Goal: Task Accomplishment & Management: Manage account settings

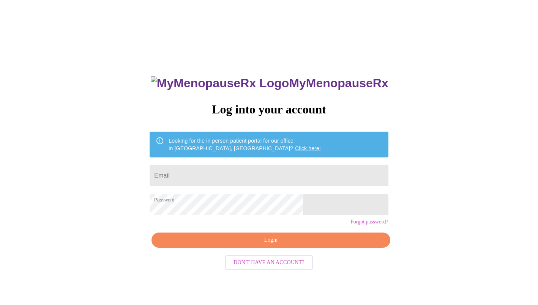
click at [261, 245] on span "Login" at bounding box center [270, 240] width 221 height 9
click at [420, 167] on div "MyMenopauseRx Log into your account Looking for the in person patient portal fo…" at bounding box center [269, 186] width 532 height 367
click at [252, 245] on span "Login" at bounding box center [270, 240] width 221 height 9
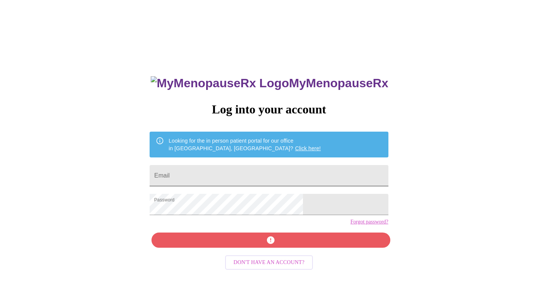
click at [229, 176] on input "Email" at bounding box center [269, 175] width 239 height 21
type input "[PERSON_NAME][EMAIL_ADDRESS][PERSON_NAME][DOMAIN_NAME]"
click at [254, 251] on div "MyMenopauseRx Log into your account Looking for the in person patient portal fo…" at bounding box center [269, 216] width 254 height 305
click at [249, 254] on div "MyMenopauseRx Log into your account Looking for the in person patient portal fo…" at bounding box center [269, 216] width 254 height 305
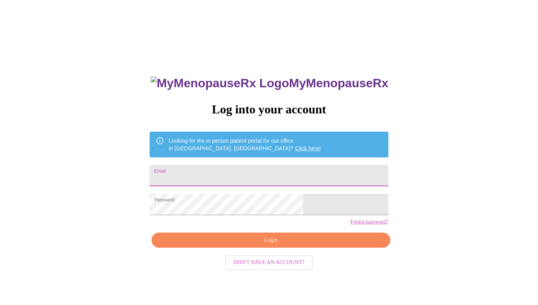
click at [259, 175] on input "Email" at bounding box center [269, 175] width 239 height 21
type input "[PERSON_NAME][EMAIL_ADDRESS][PERSON_NAME][DOMAIN_NAME]"
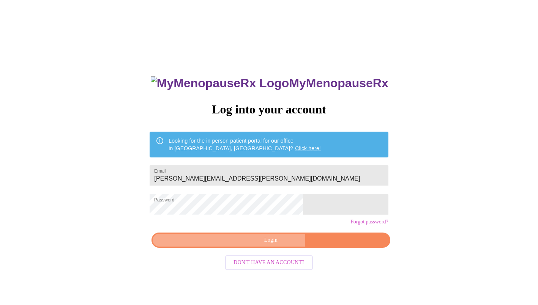
click at [246, 245] on span "Login" at bounding box center [270, 240] width 221 height 9
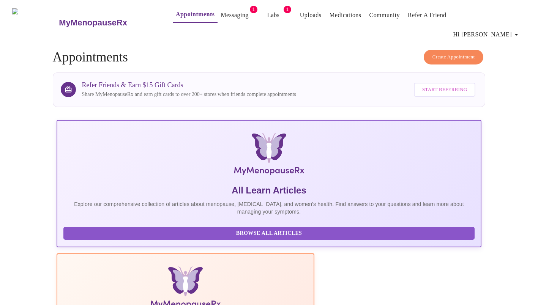
click at [221, 18] on link "Messaging" at bounding box center [235, 15] width 28 height 11
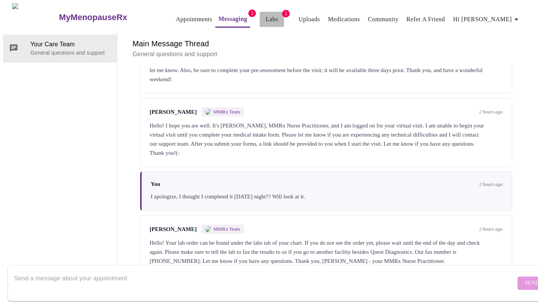
click at [266, 17] on link "Labs" at bounding box center [272, 19] width 13 height 11
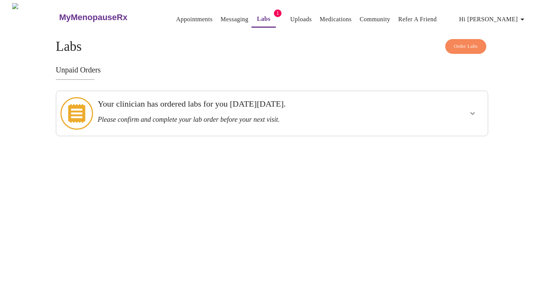
click at [167, 111] on div "Your clinician has ordered labs for you [DATE][DATE]. Please confirm and comple…" at bounding box center [251, 111] width 307 height 25
click at [467, 46] on span "Order Labs" at bounding box center [466, 46] width 24 height 9
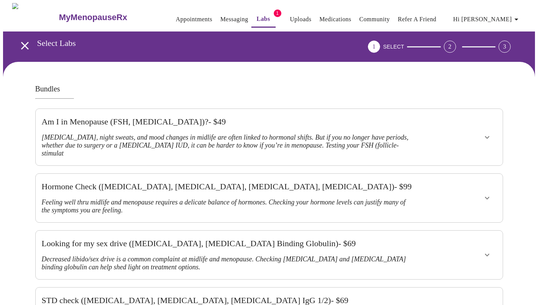
click at [22, 40] on icon "open drawer" at bounding box center [24, 45] width 13 height 13
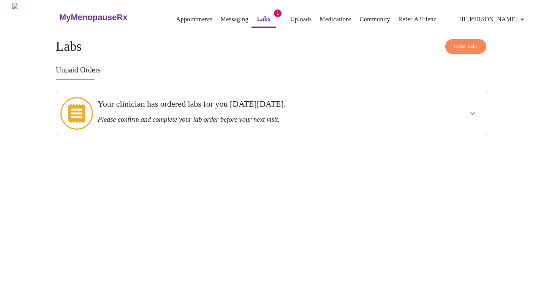
click at [400, 122] on div "Your clinician has ordered labs for you [DATE][DATE]. Please confirm and comple…" at bounding box center [251, 113] width 313 height 39
click at [475, 111] on icon "show more" at bounding box center [472, 113] width 9 height 9
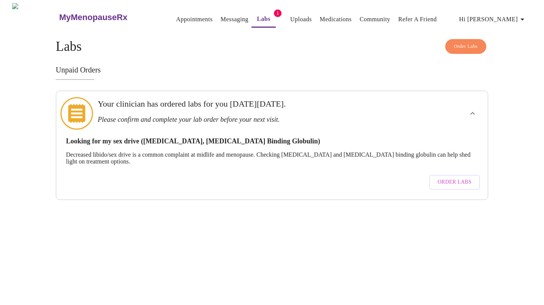
drag, startPoint x: 475, startPoint y: 111, endPoint x: 447, endPoint y: 176, distance: 70.6
click at [447, 176] on div "Your clinician has ordered labs for you [DATE][DATE]. Please confirm and comple…" at bounding box center [272, 145] width 432 height 109
click at [447, 178] on span "Order Labs" at bounding box center [455, 182] width 34 height 9
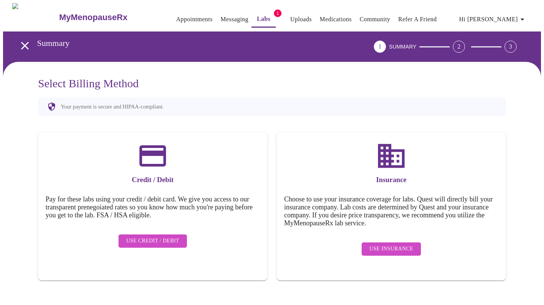
click at [538, 134] on html "MyMenopauseRx Appointments Messaging Labs 1 Uploads Medications Community Refer…" at bounding box center [272, 149] width 544 height 299
drag, startPoint x: 544, startPoint y: 134, endPoint x: 447, endPoint y: 190, distance: 112.0
click at [447, 190] on div "Select Billing Method Your payment is secure and HIPAA-compliant. Credit / Debi…" at bounding box center [272, 179] width 538 height 234
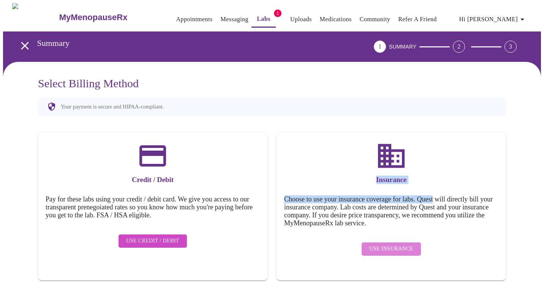
click at [395, 245] on span "Use Insurance" at bounding box center [391, 249] width 44 height 9
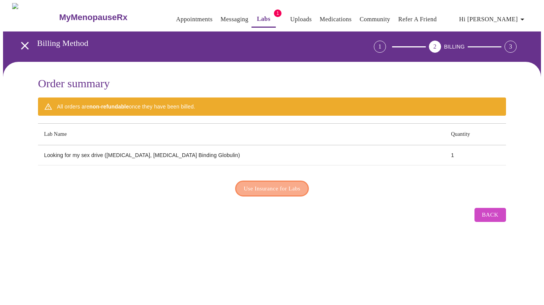
click at [281, 188] on span "Use Insurance for Labs" at bounding box center [272, 189] width 57 height 10
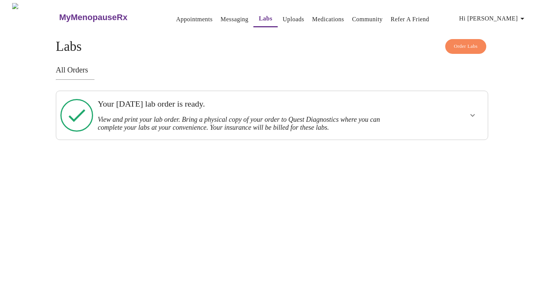
click at [473, 118] on button "show more" at bounding box center [472, 115] width 18 height 18
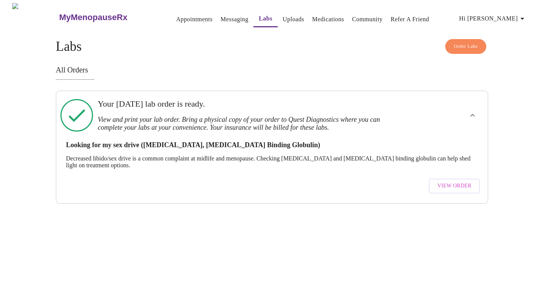
click at [455, 185] on span "View Order" at bounding box center [454, 186] width 34 height 9
